Goal: Task Accomplishment & Management: Use online tool/utility

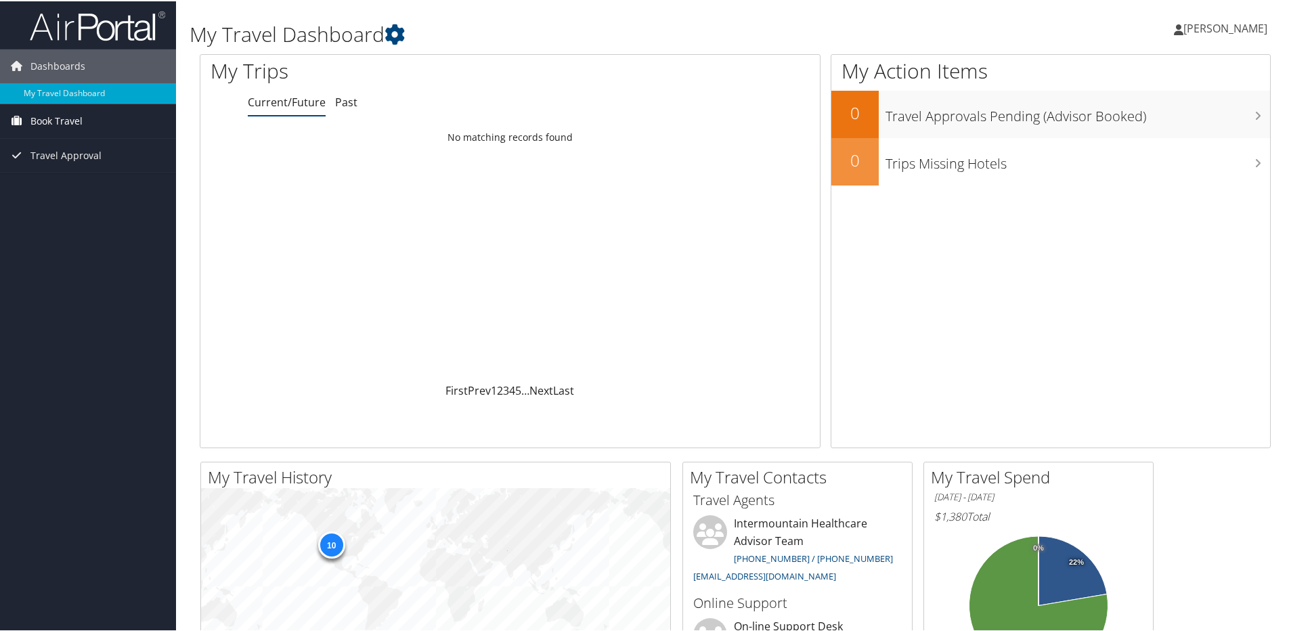
click at [67, 112] on span "Book Travel" at bounding box center [56, 120] width 52 height 34
click at [54, 120] on span "Book Travel" at bounding box center [56, 120] width 52 height 34
click at [58, 116] on span "Book Travel" at bounding box center [56, 120] width 52 height 34
click at [50, 143] on link "Approval Request (Beta)" at bounding box center [88, 147] width 176 height 20
